Goal: Find specific page/section: Find specific page/section

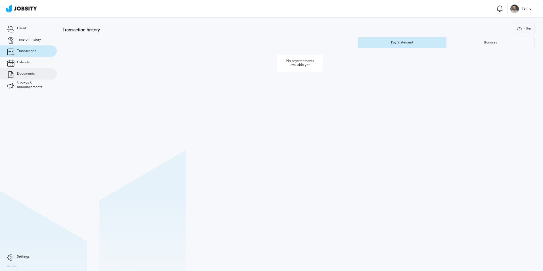
click at [34, 71] on link "Documents" at bounding box center [28, 73] width 57 height 11
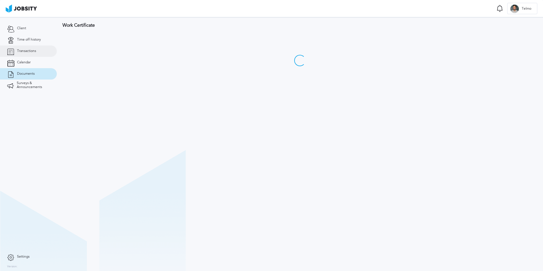
click at [33, 55] on link "Transactions" at bounding box center [28, 50] width 57 height 11
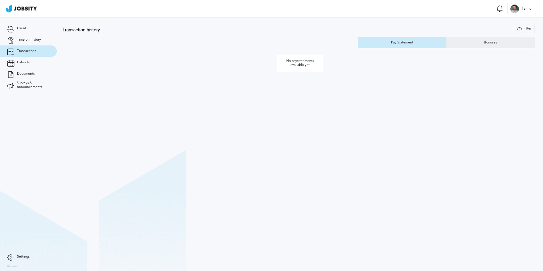
click at [469, 43] on div "Bonuses" at bounding box center [491, 42] width 88 height 11
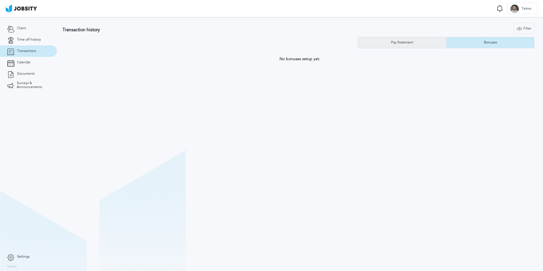
click at [432, 43] on div "Pay Statement" at bounding box center [402, 42] width 88 height 11
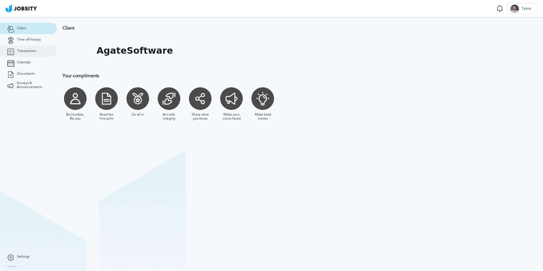
click at [38, 53] on link "Transactions" at bounding box center [28, 50] width 57 height 11
